Goal: Information Seeking & Learning: Learn about a topic

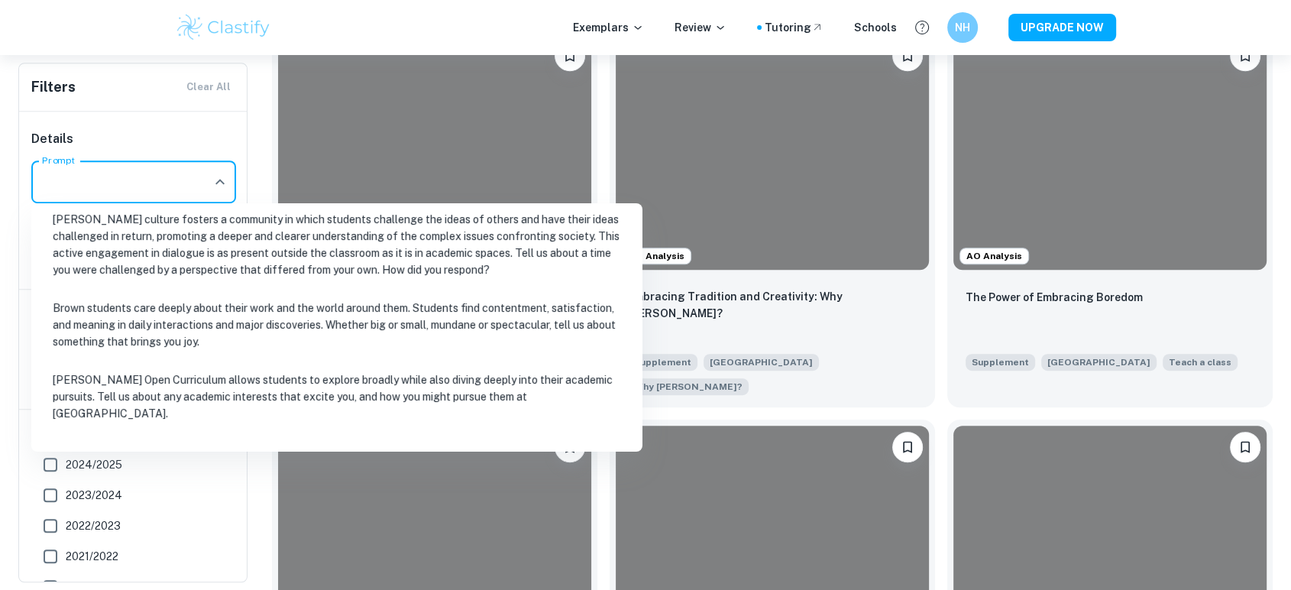
scroll to position [170, 0]
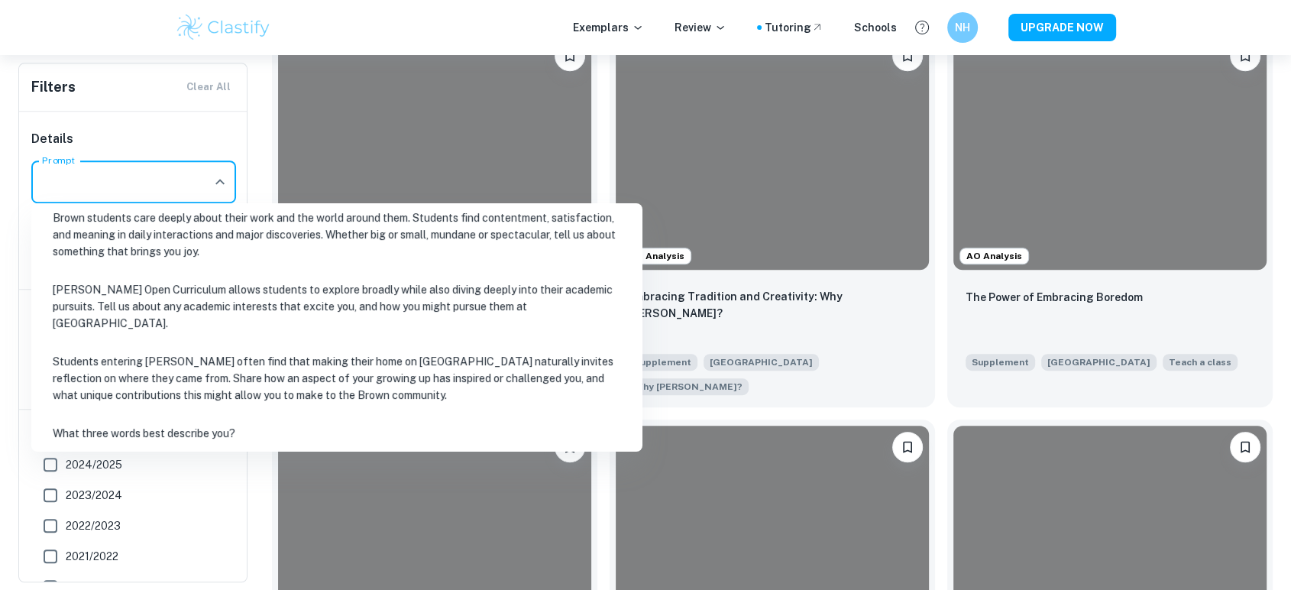
click at [217, 373] on li "Students entering [PERSON_NAME] often find that making their home on [GEOGRAPHI…" at bounding box center [336, 378] width 599 height 69
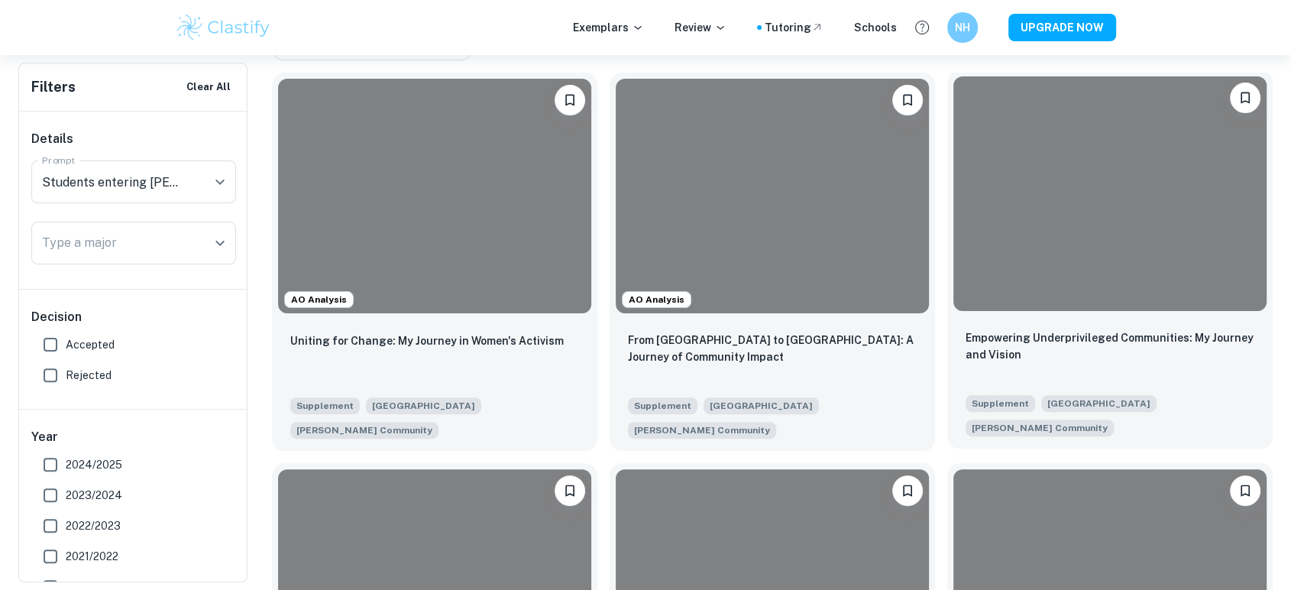
scroll to position [339, 0]
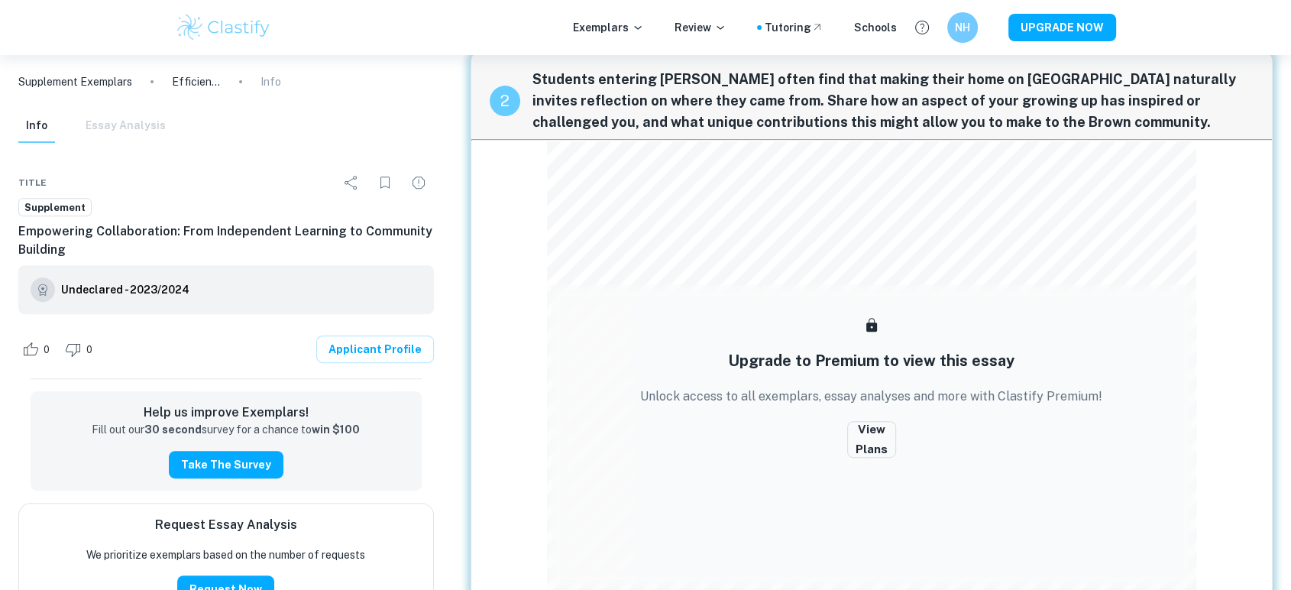
scroll to position [678, 0]
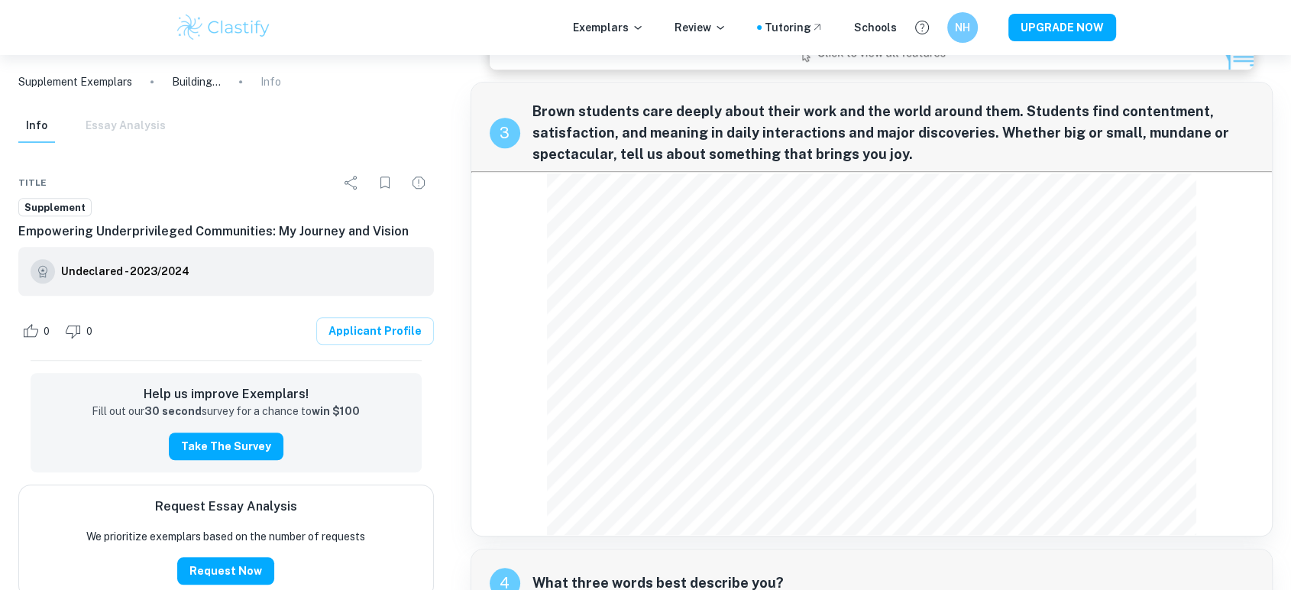
scroll to position [1159, 0]
